Goal: Task Accomplishment & Management: Complete application form

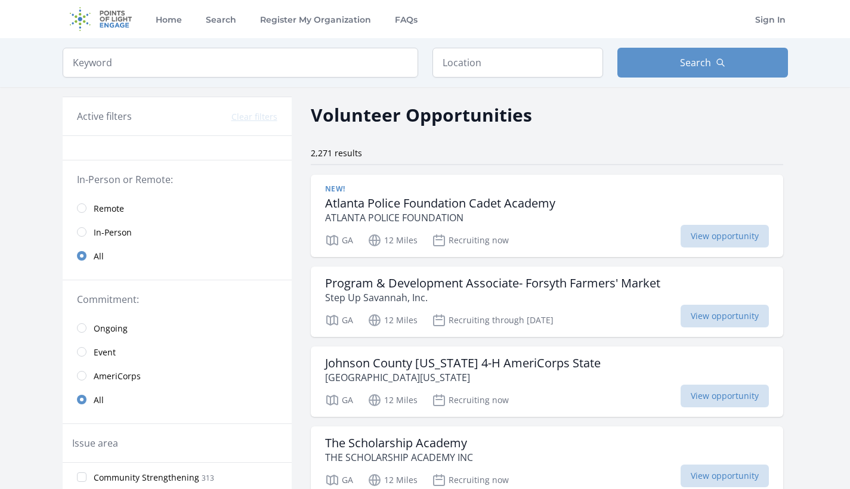
click at [84, 212] on input "radio" at bounding box center [82, 208] width 10 height 10
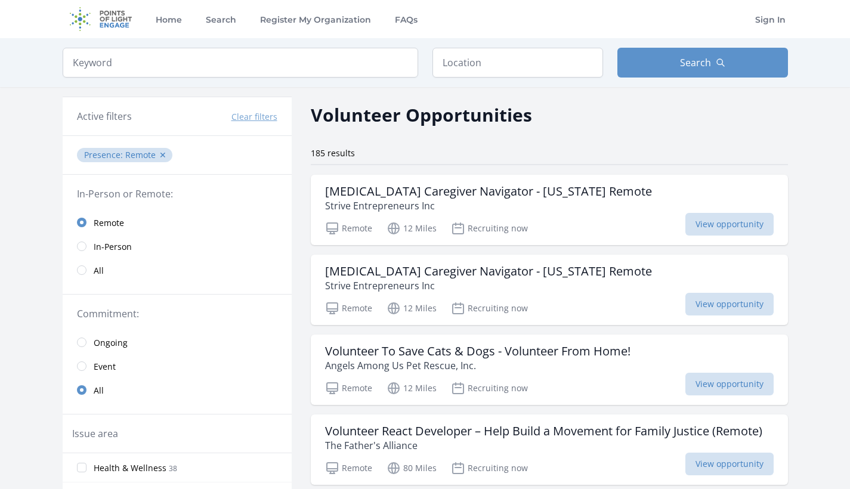
click at [125, 340] on span "Ongoing" at bounding box center [111, 343] width 34 height 12
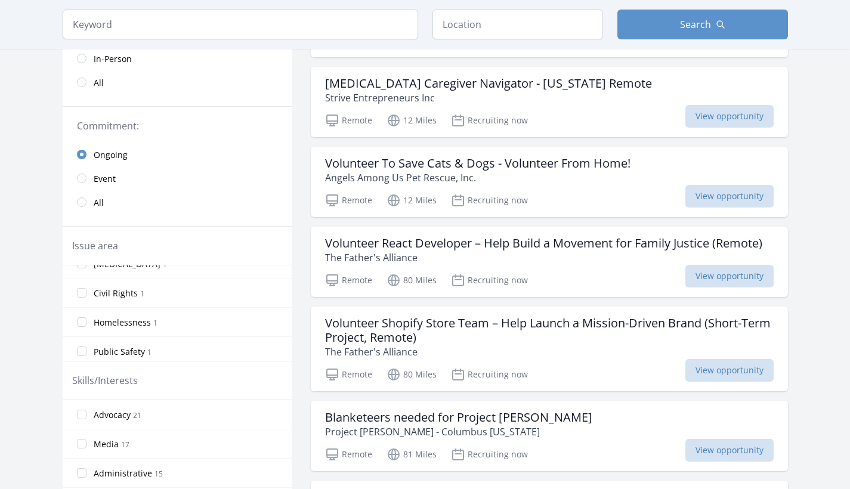
scroll to position [634, 0]
click at [109, 302] on div "Civil Rights 1" at bounding box center [177, 287] width 229 height 29
click at [97, 296] on label "Civil Rights 1" at bounding box center [177, 288] width 229 height 24
click at [86, 293] on input "Civil Rights 1" at bounding box center [82, 288] width 10 height 10
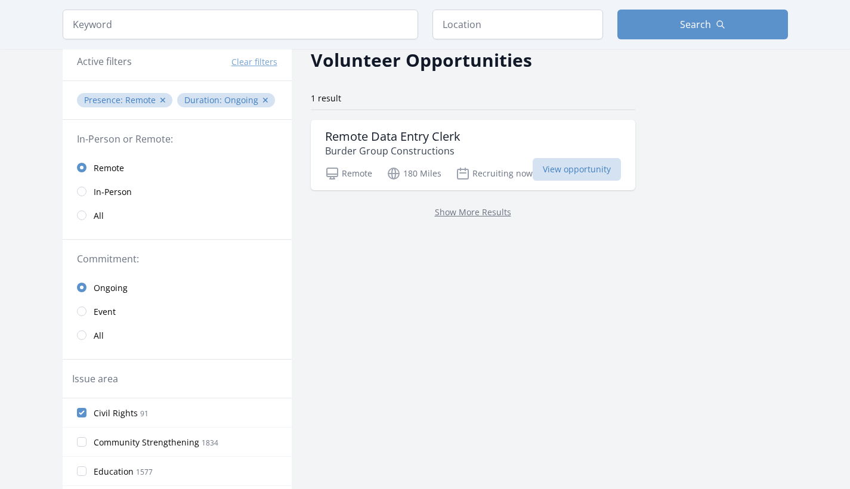
scroll to position [52, 0]
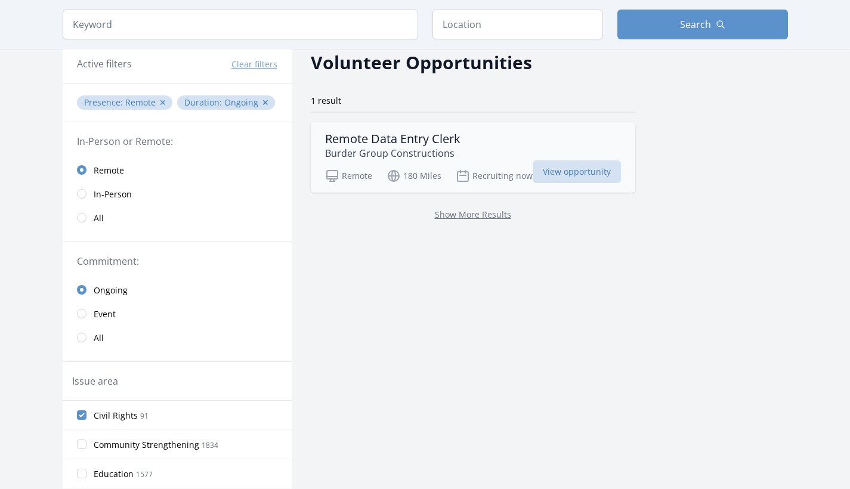
click at [411, 140] on h3 "Remote Data Entry Clerk" at bounding box center [392, 139] width 135 height 14
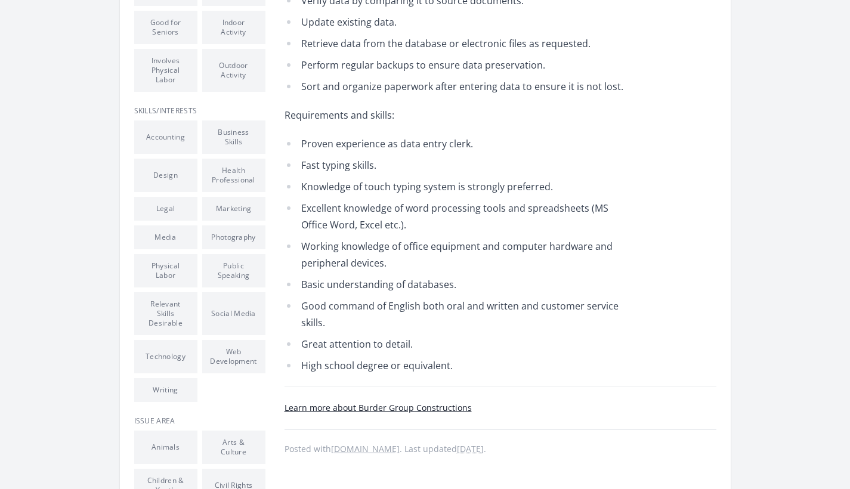
scroll to position [435, 0]
